Goal: Task Accomplishment & Management: Manage account settings

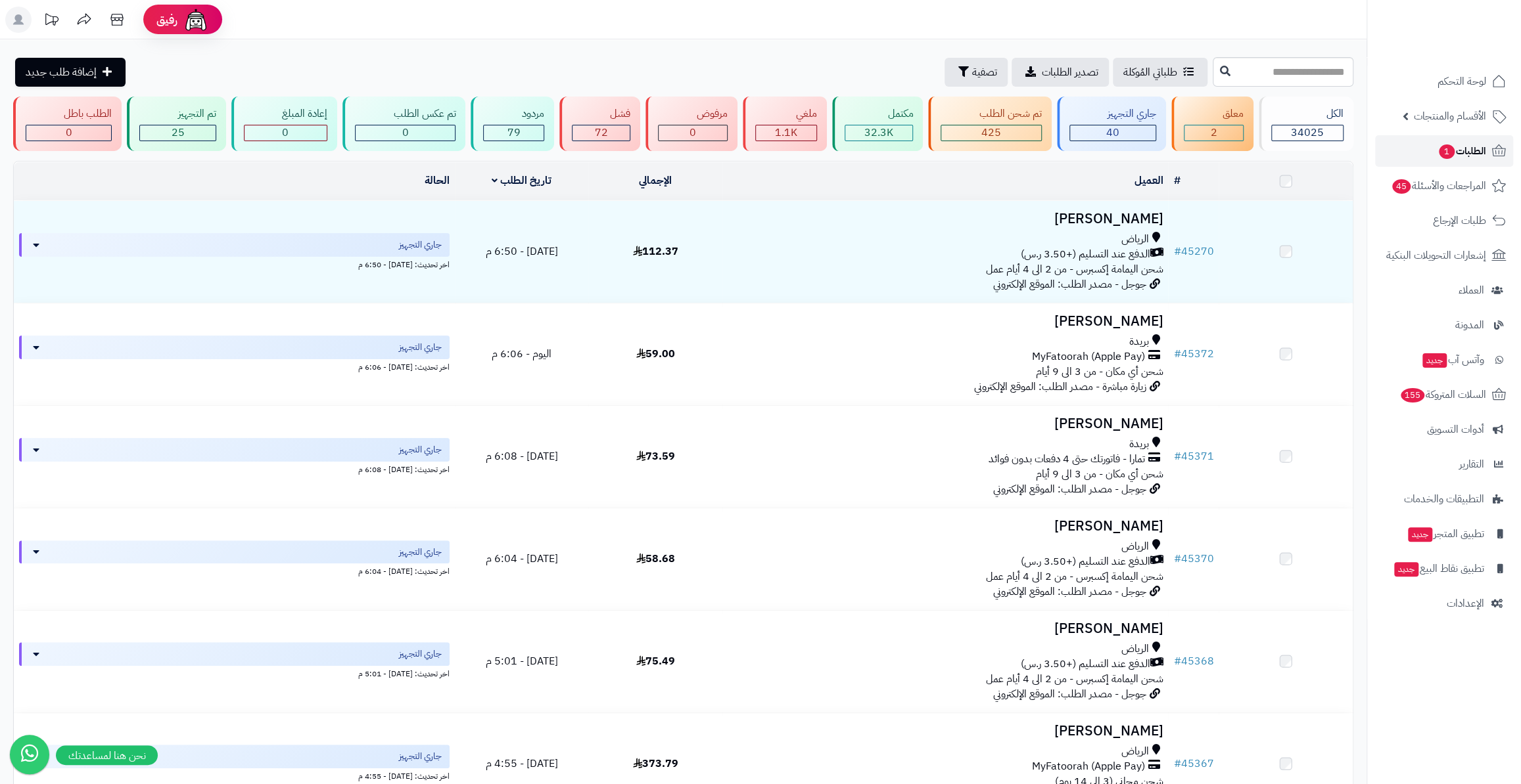
click at [1478, 154] on span "الطلبات 1" at bounding box center [1462, 151] width 49 height 19
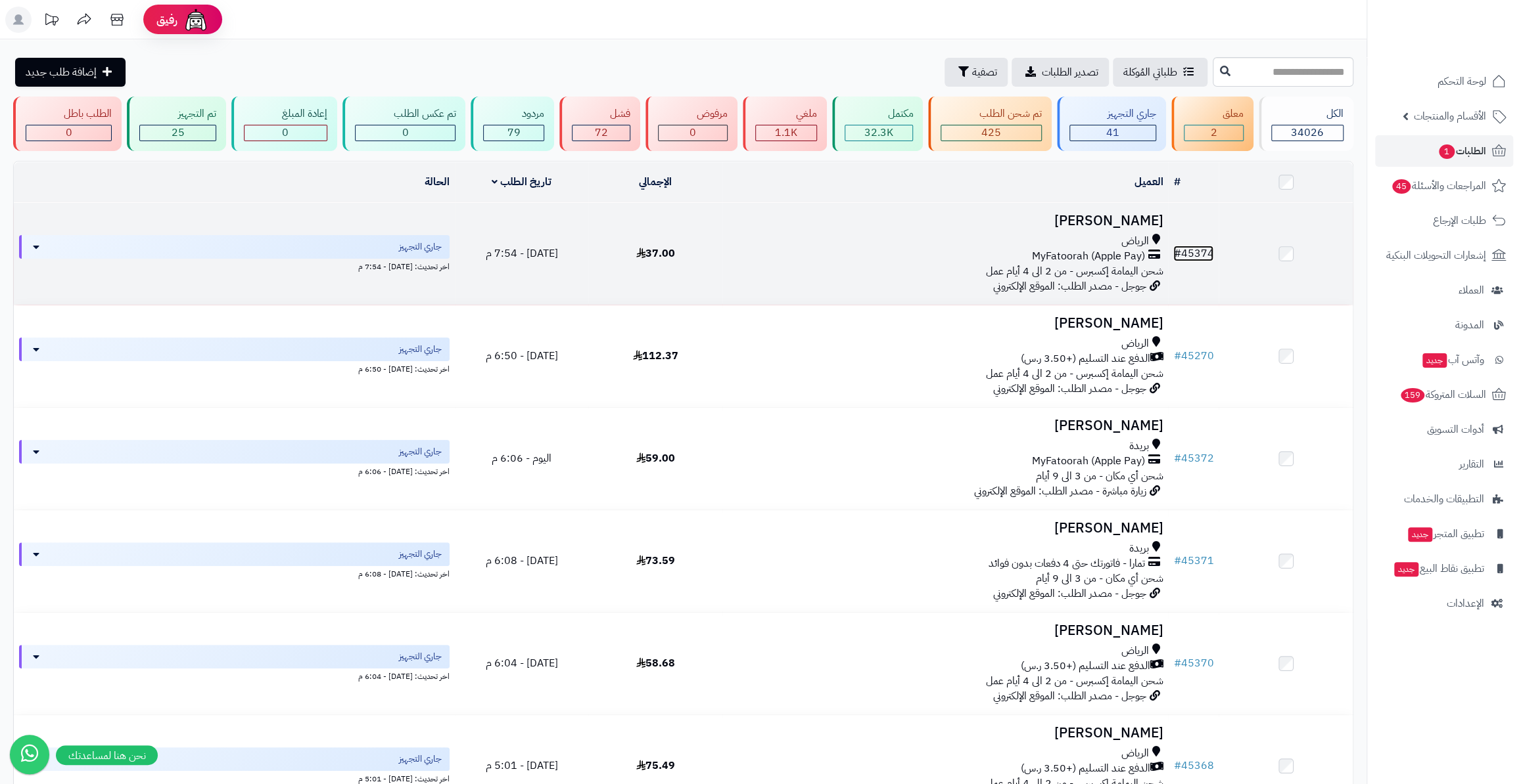
click at [1193, 247] on link "# 45374" at bounding box center [1193, 253] width 40 height 15
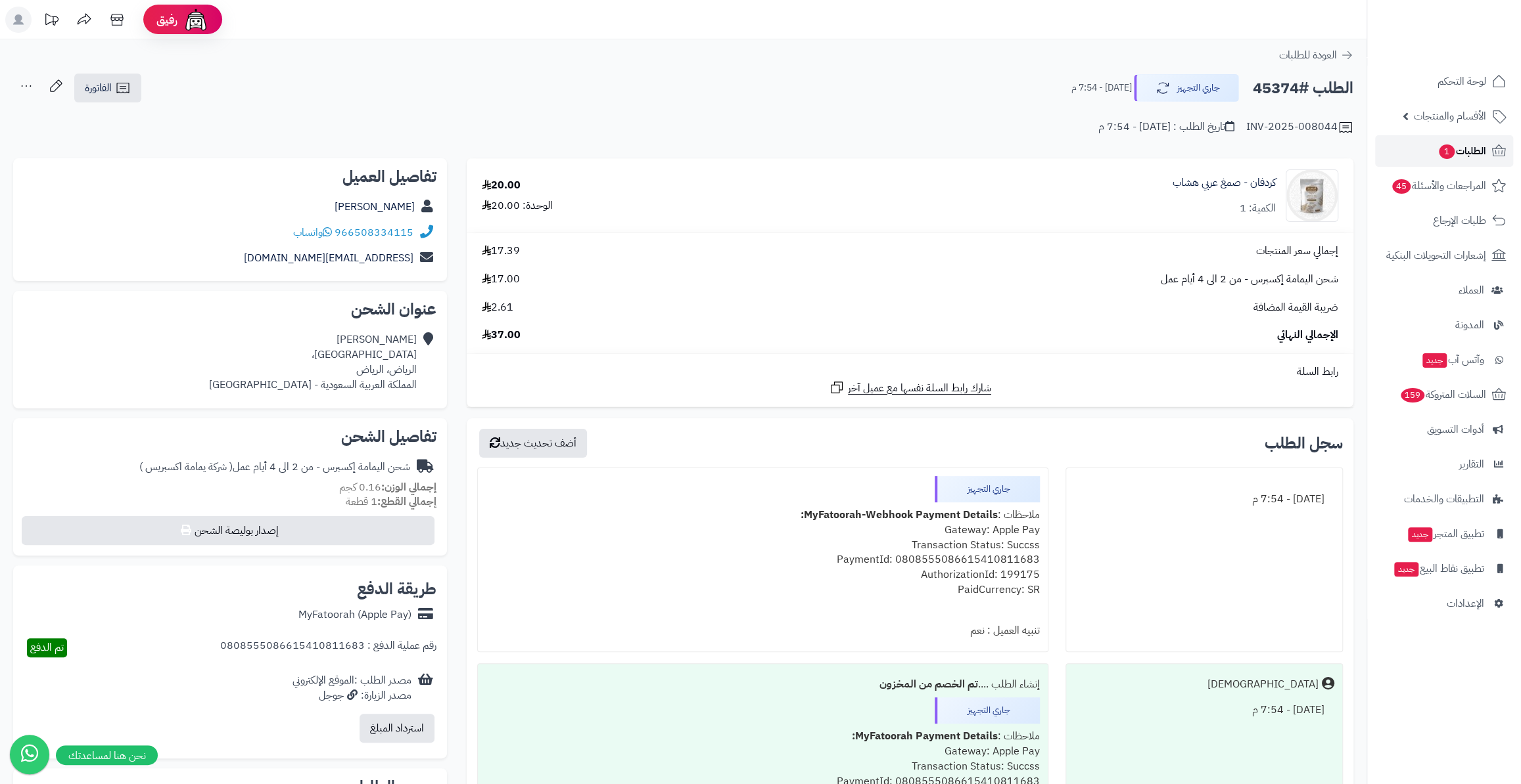
click at [1474, 166] on link "الطلبات 1" at bounding box center [1445, 151] width 138 height 32
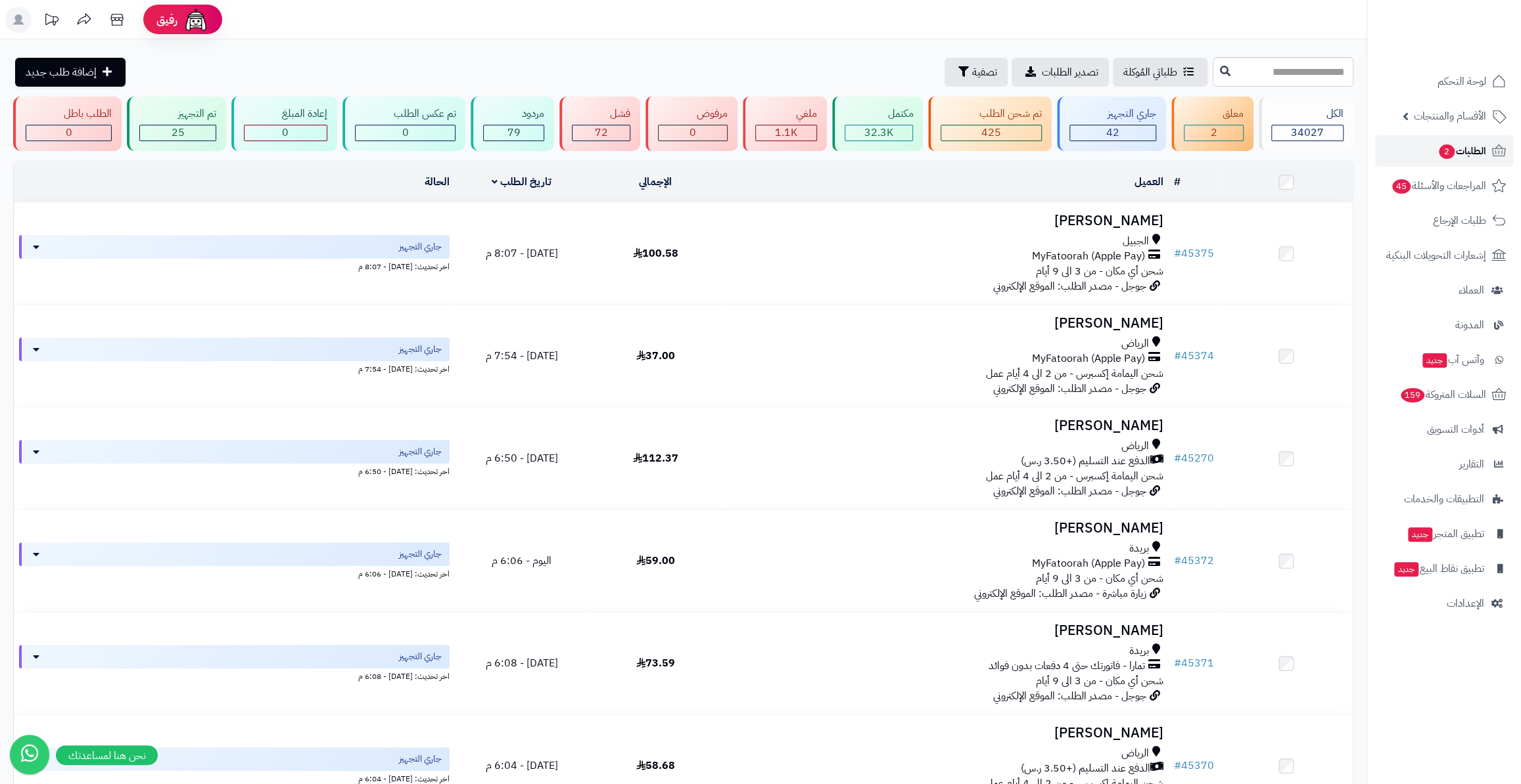
click at [1467, 144] on span "الطلبات 2" at bounding box center [1462, 151] width 49 height 19
click at [1480, 155] on span "الطلبات" at bounding box center [1471, 151] width 30 height 19
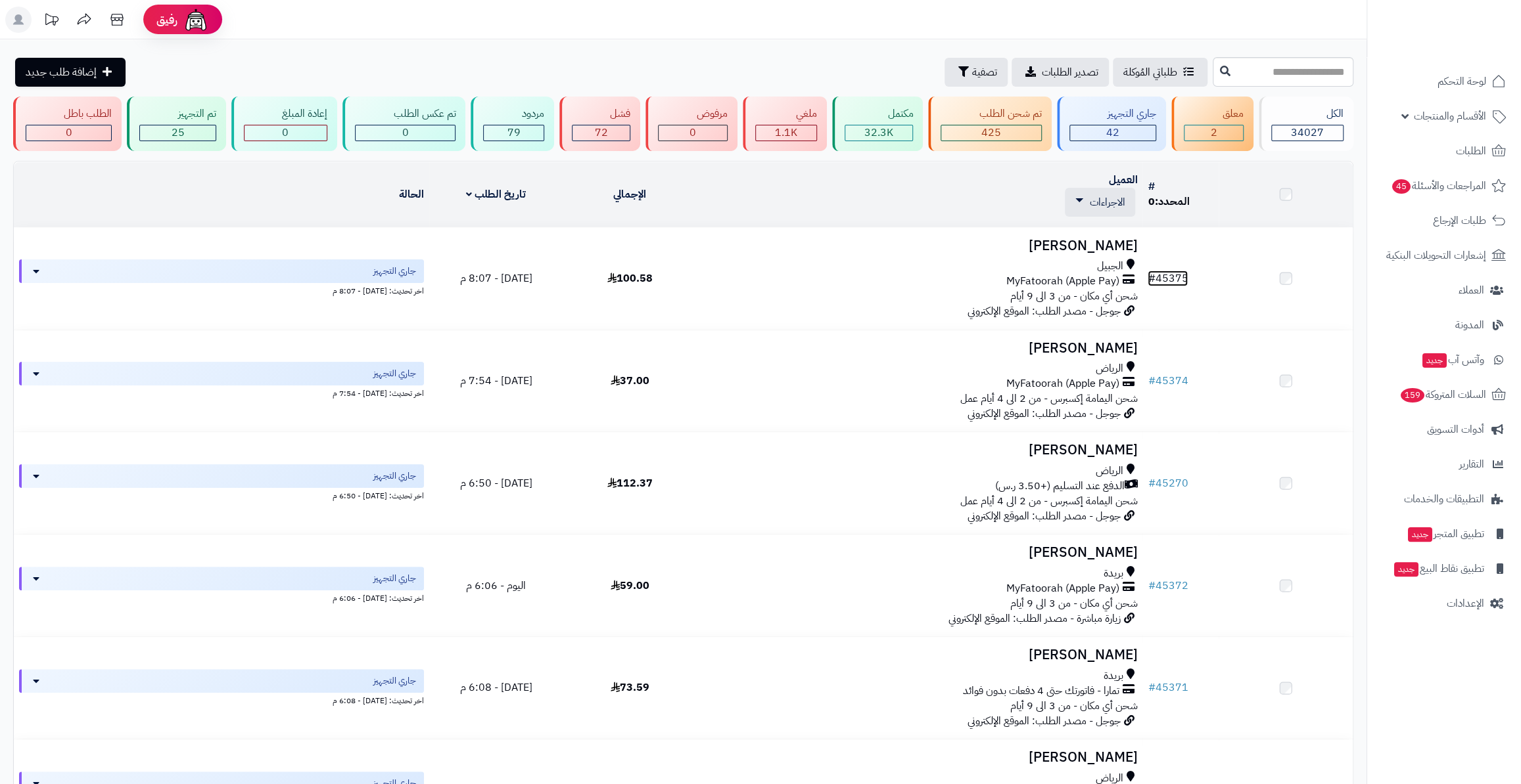
click at [1168, 270] on tr "# 45375 Dhaifallah Alyami الجبيل MyFatoorah (Apple Pay) شحن أي مكان - من 3 الى …" at bounding box center [683, 279] width 1339 height 102
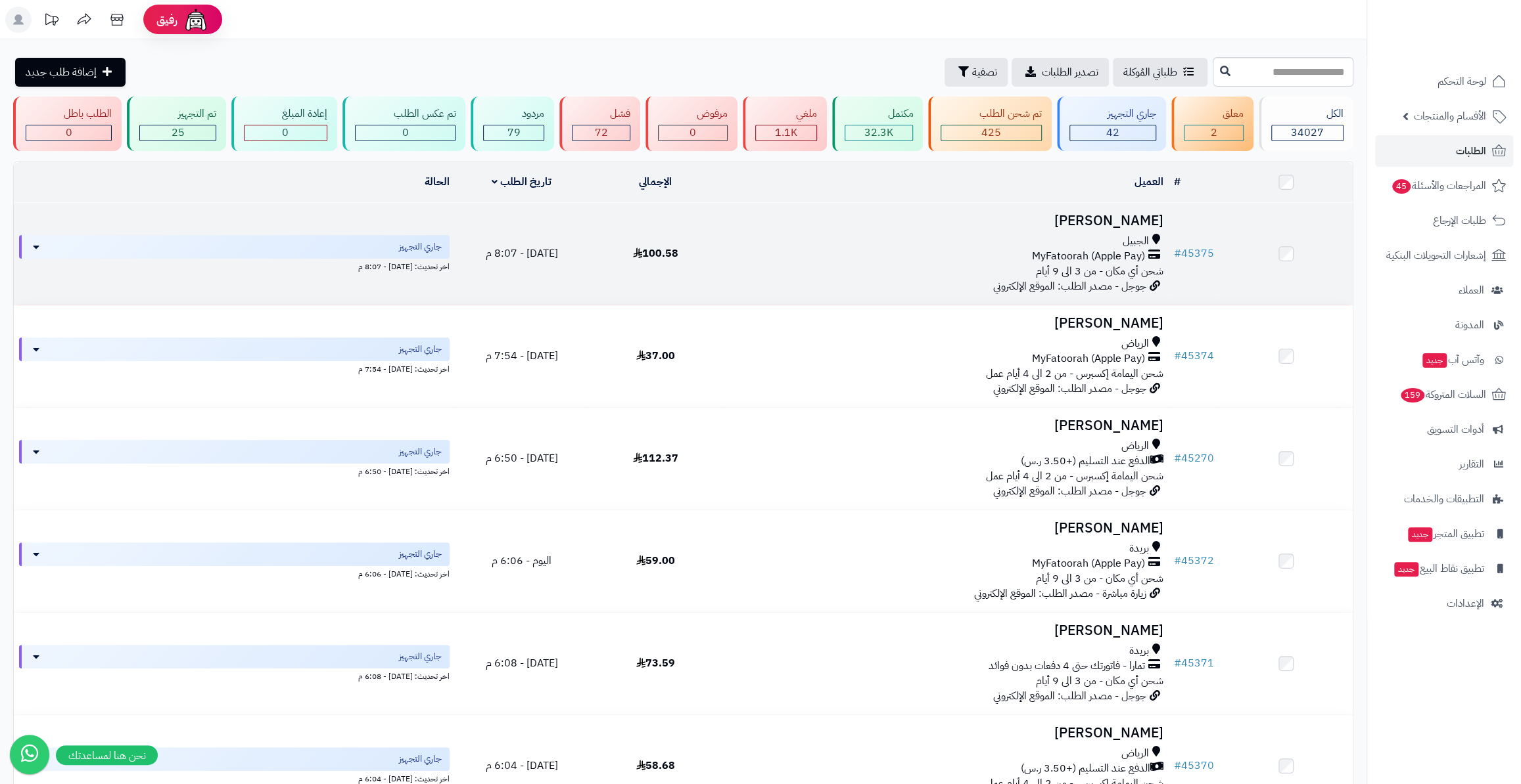
click at [1195, 240] on td "# 45375" at bounding box center [1193, 253] width 50 height 102
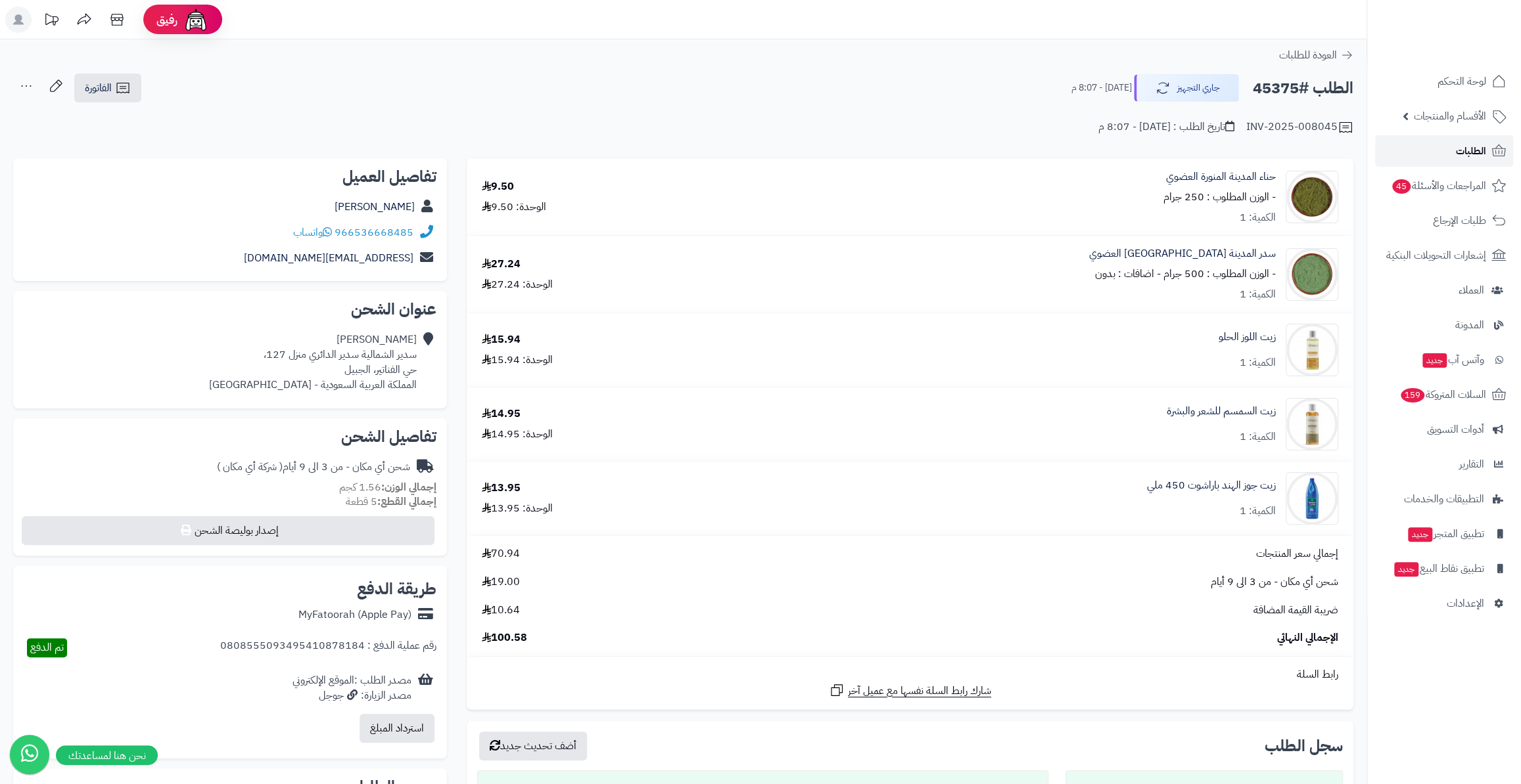
click at [1457, 155] on span "الطلبات" at bounding box center [1471, 151] width 30 height 19
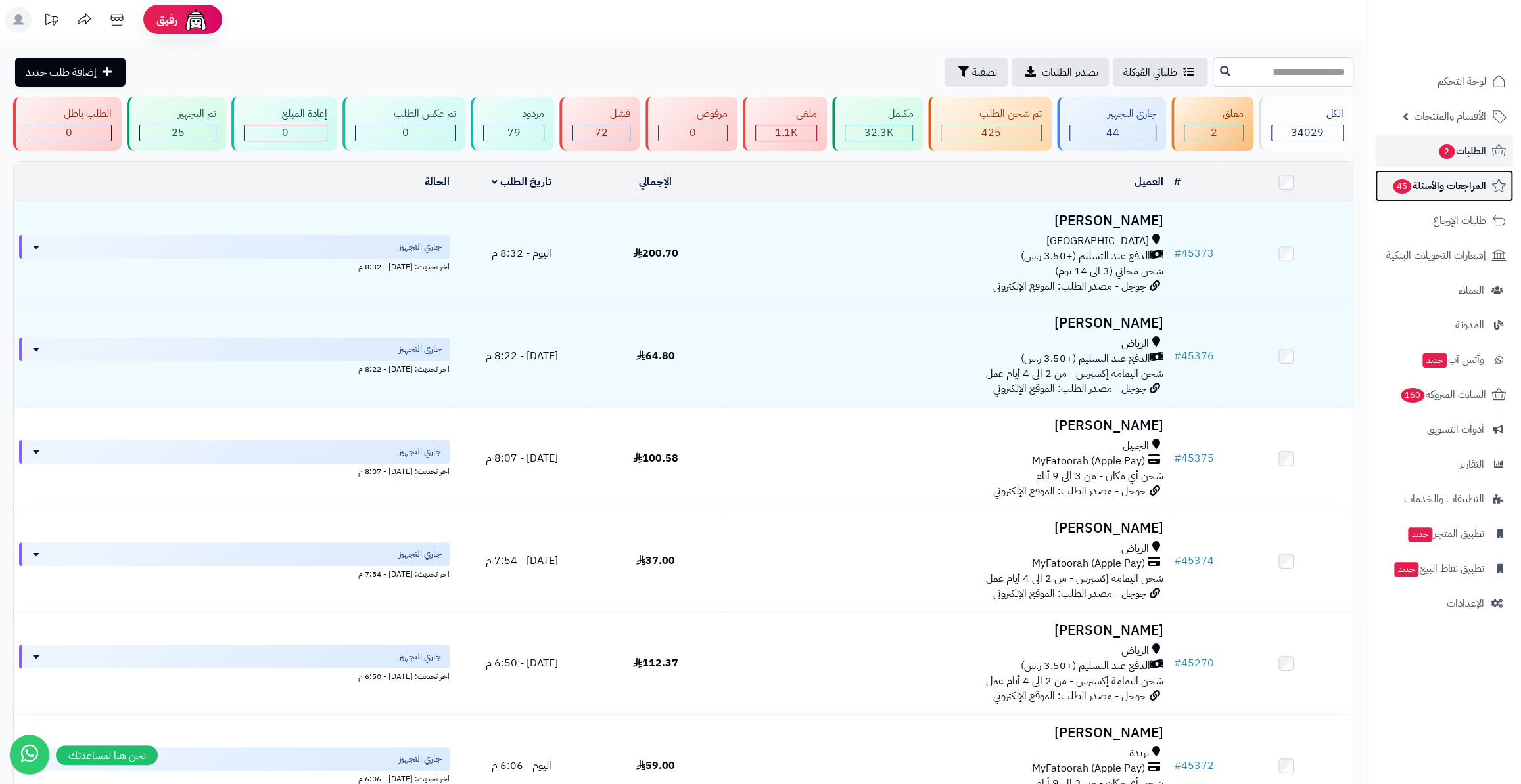
click at [1433, 190] on span "المراجعات والأسئلة 45" at bounding box center [1439, 186] width 94 height 19
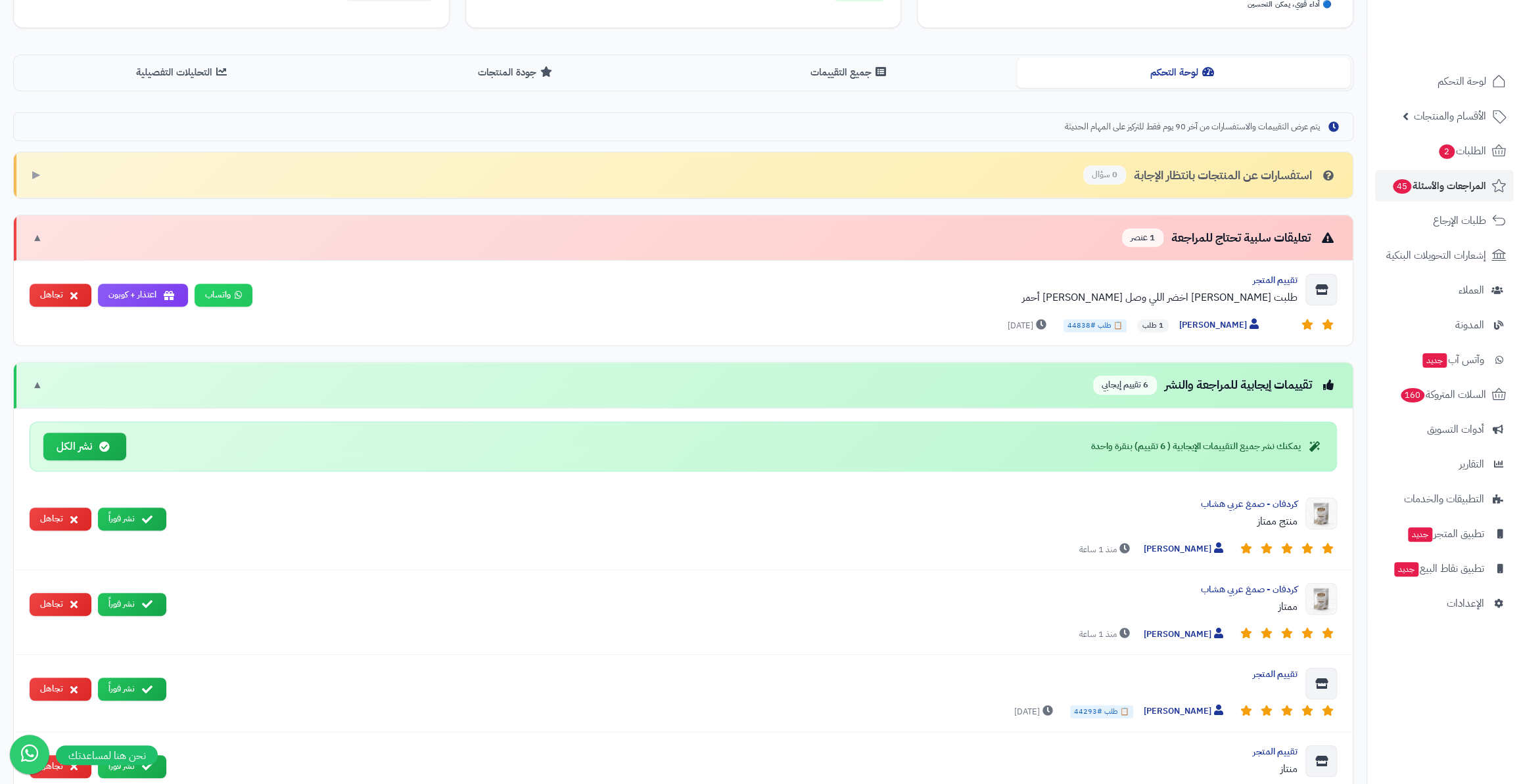
scroll to position [358, 0]
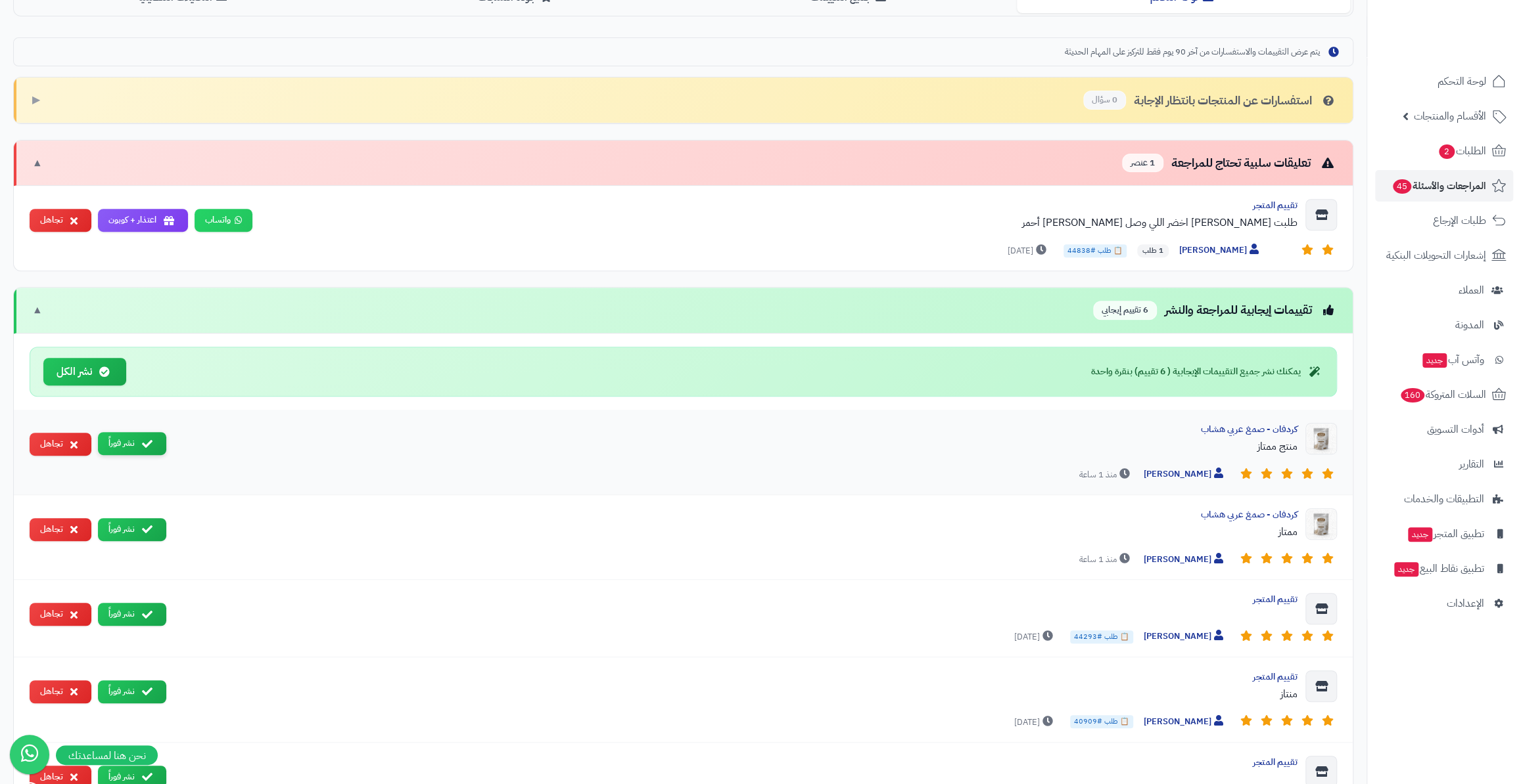
click at [146, 444] on icon at bounding box center [147, 444] width 11 height 11
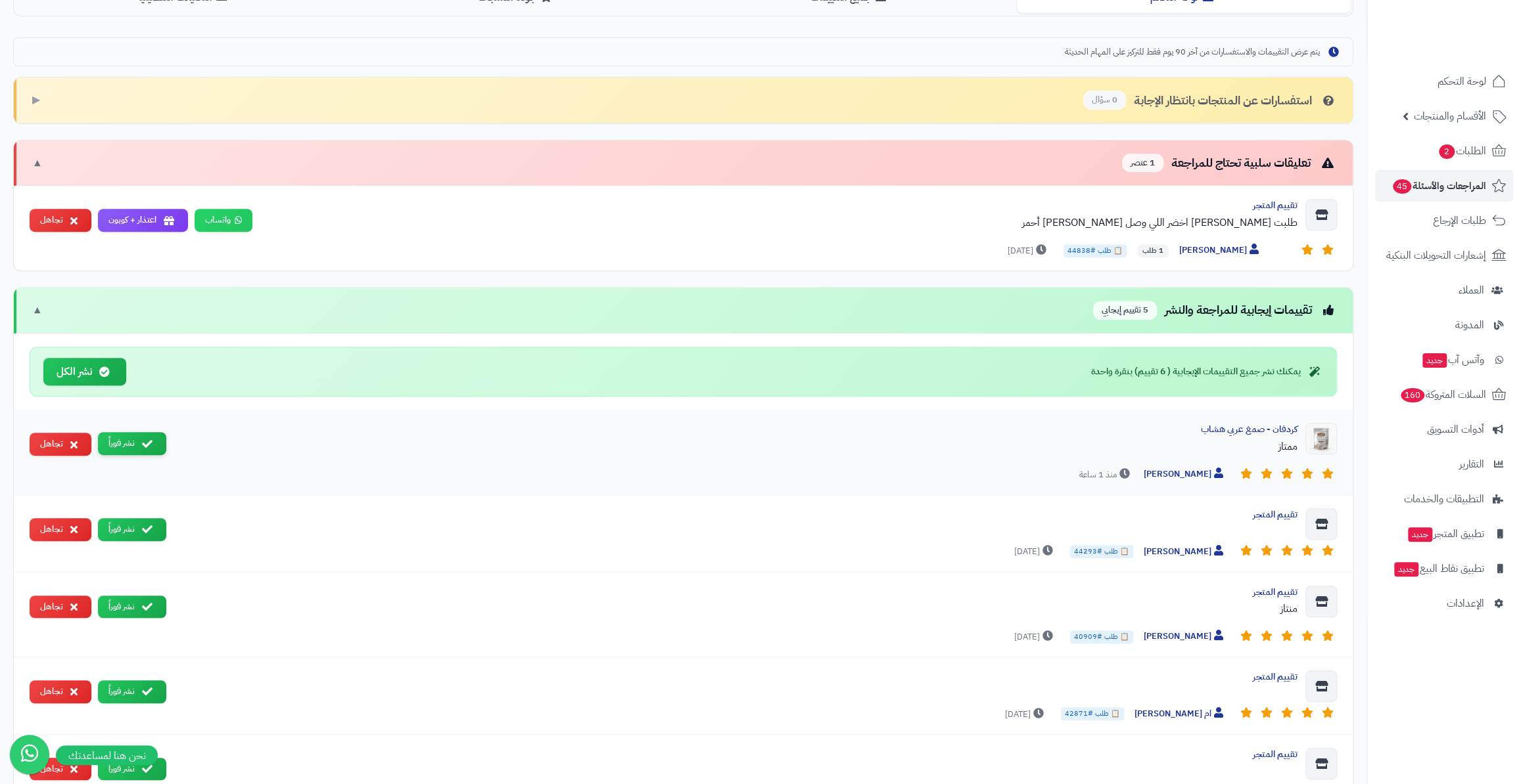
click at [139, 438] on button "نشر فوراً" at bounding box center [132, 444] width 68 height 23
